Goal: Find specific page/section: Find specific page/section

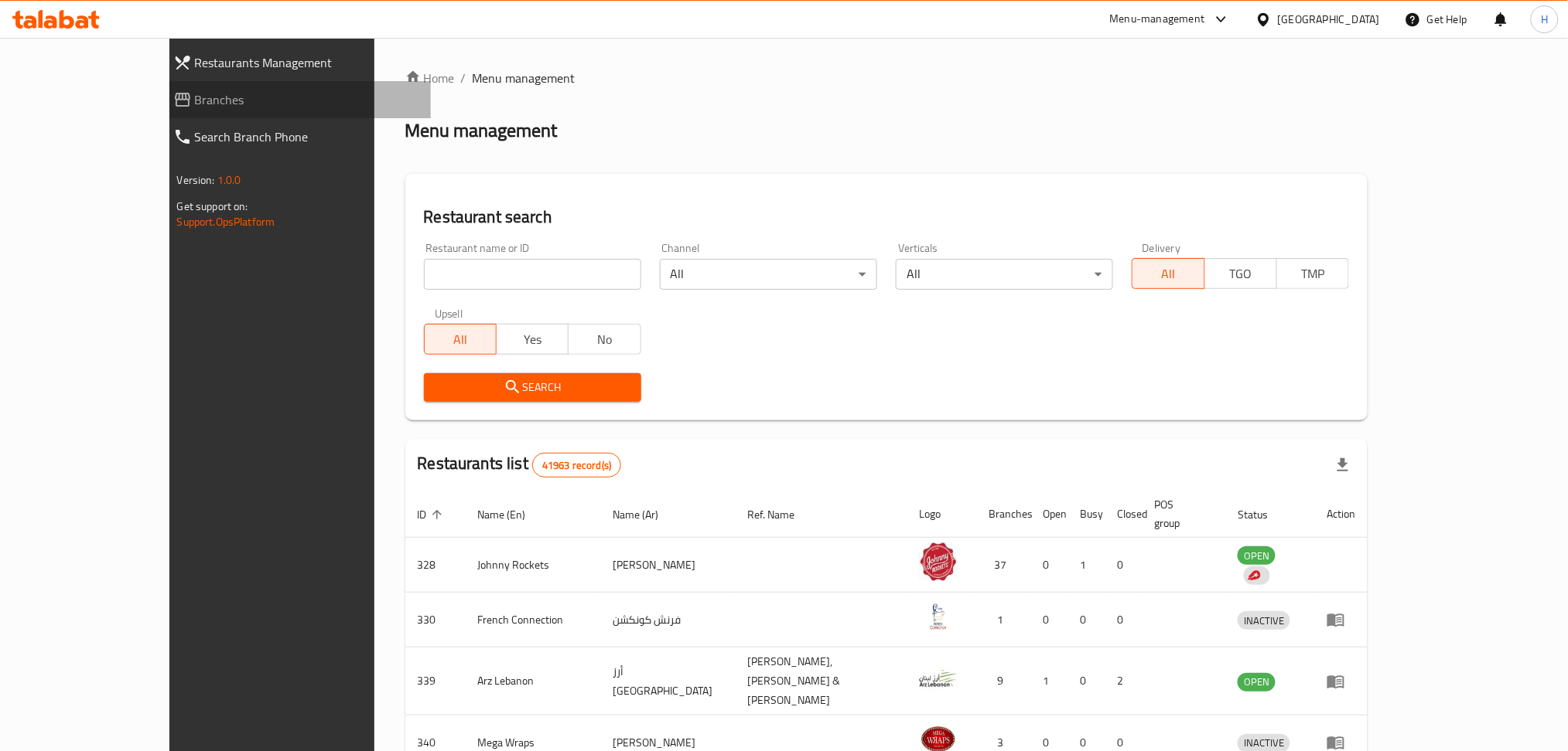
click at [195, 109] on span "Branches" at bounding box center [307, 100] width 225 height 19
click at [170, 95] on div "Restaurants Management Branches Search Branch Phone Version: 1.0.0 Get support …" at bounding box center [784, 611] width 1230 height 1146
click at [195, 94] on span "Branches" at bounding box center [307, 100] width 225 height 19
click at [1290, 16] on div "[GEOGRAPHIC_DATA]" at bounding box center [1328, 19] width 102 height 17
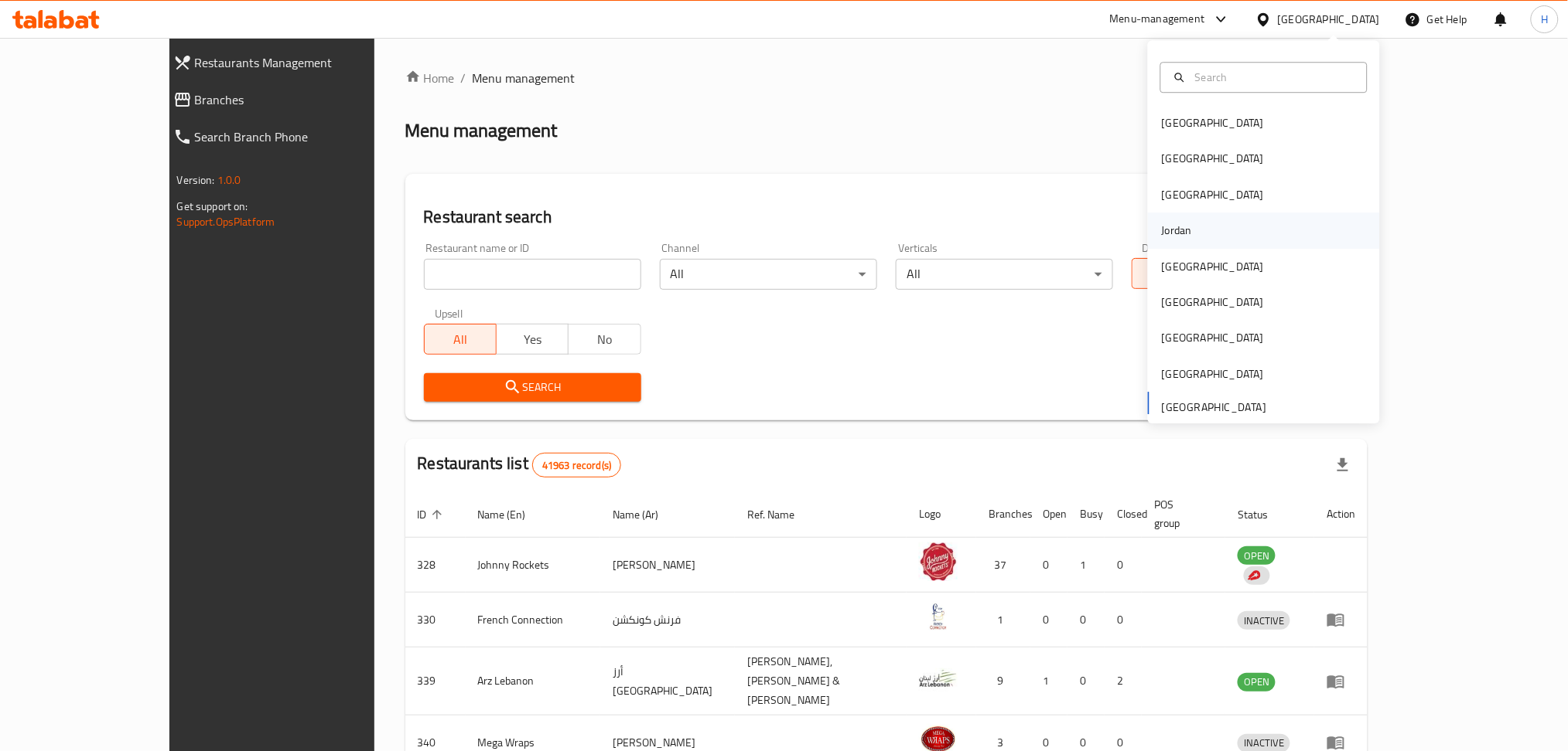
click at [1177, 235] on div "Jordan" at bounding box center [1176, 230] width 55 height 35
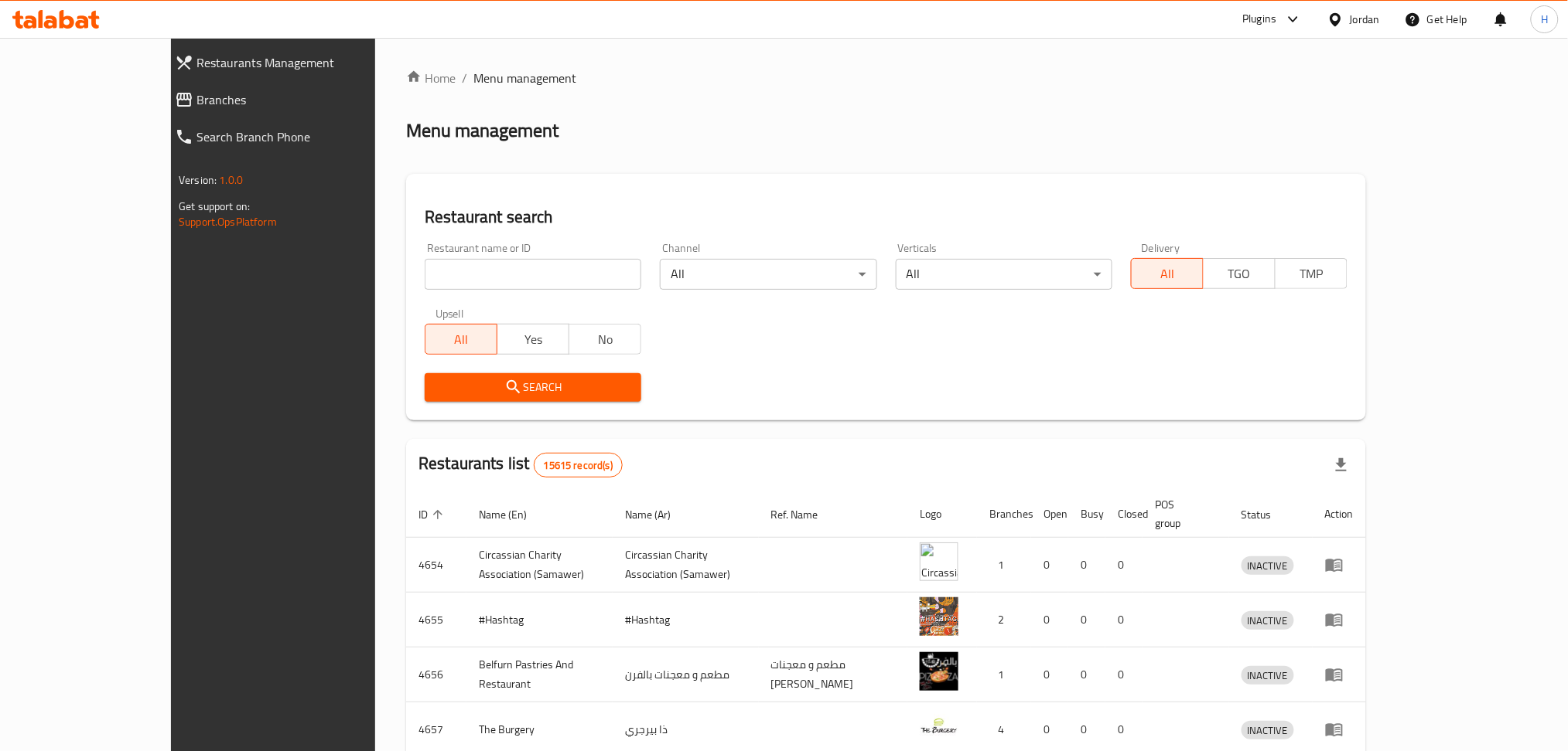
click at [197, 93] on span "Branches" at bounding box center [309, 100] width 225 height 19
